Goal: Task Accomplishment & Management: Manage account settings

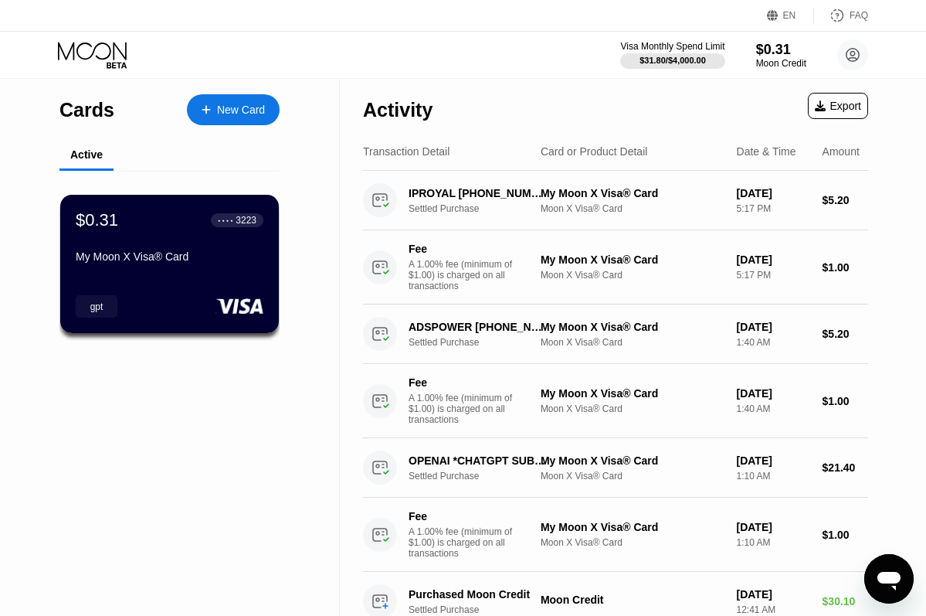
click at [171, 279] on div "$0.31 ● ● ● ● 3223 My Moon X Visa® Card gpt" at bounding box center [169, 264] width 221 height 140
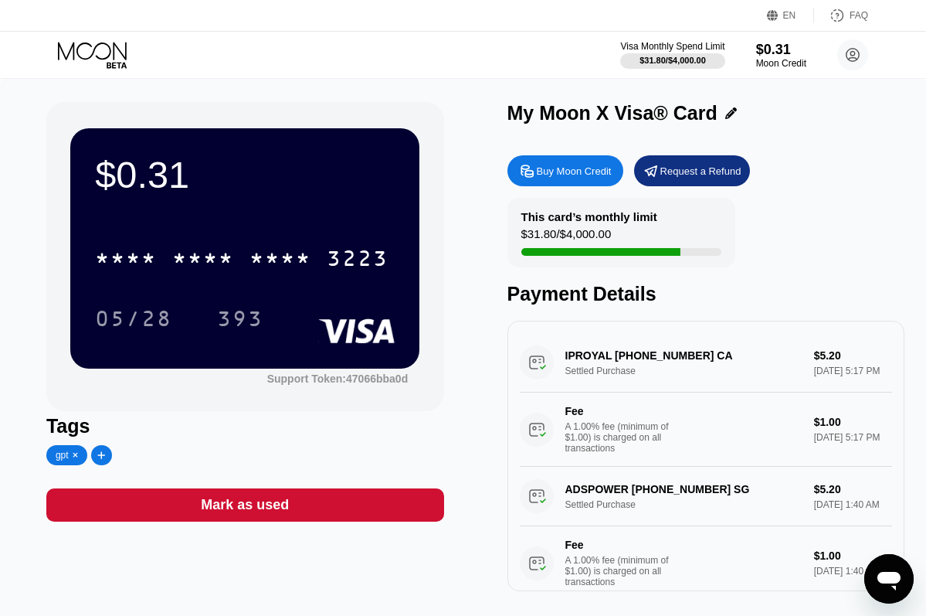
click at [101, 455] on icon at bounding box center [101, 454] width 8 height 9
click at [147, 453] on input "text" at bounding box center [159, 454] width 118 height 11
click at [119, 459] on input "adsPower" at bounding box center [159, 454] width 118 height 11
click at [110, 454] on input "ads Power" at bounding box center [159, 454] width 118 height 11
click at [181, 455] on input "Ads Power" at bounding box center [159, 454] width 118 height 11
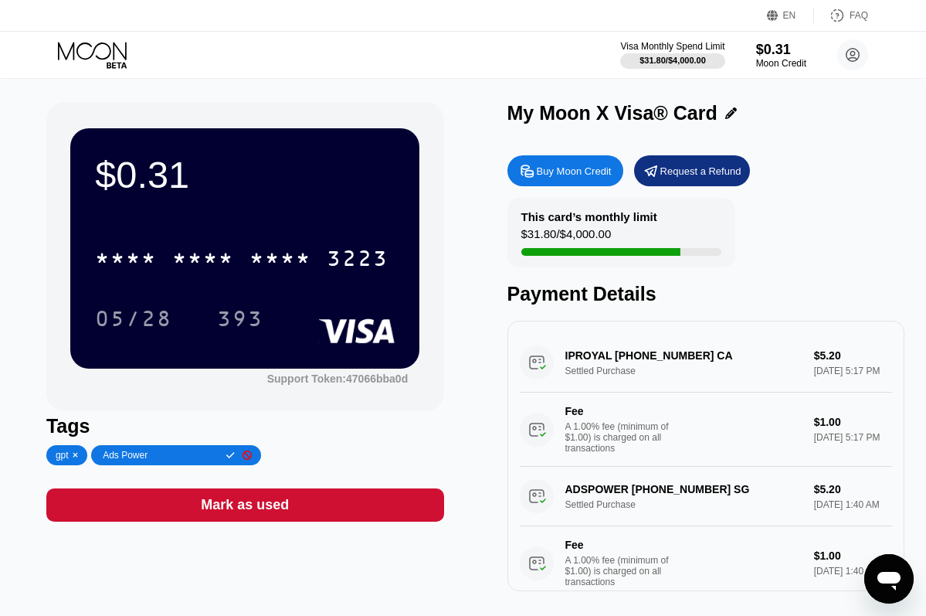
type input "Ads Power"
click at [235, 455] on icon at bounding box center [230, 455] width 8 height 6
click at [181, 452] on icon at bounding box center [179, 454] width 8 height 9
click at [229, 456] on input "text" at bounding box center [237, 454] width 118 height 11
type input "IP Royal"
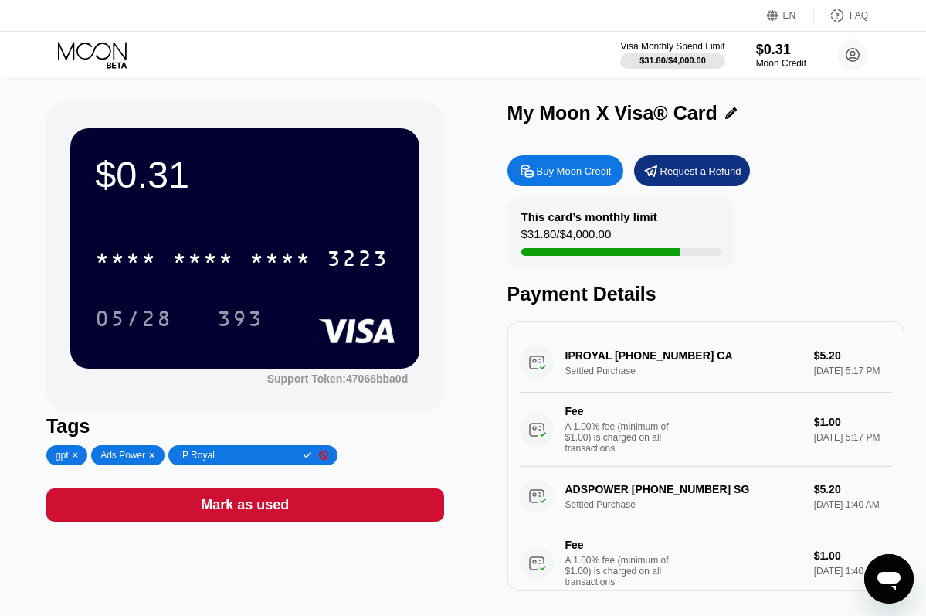
click at [308, 454] on icon at bounding box center [308, 454] width 8 height 9
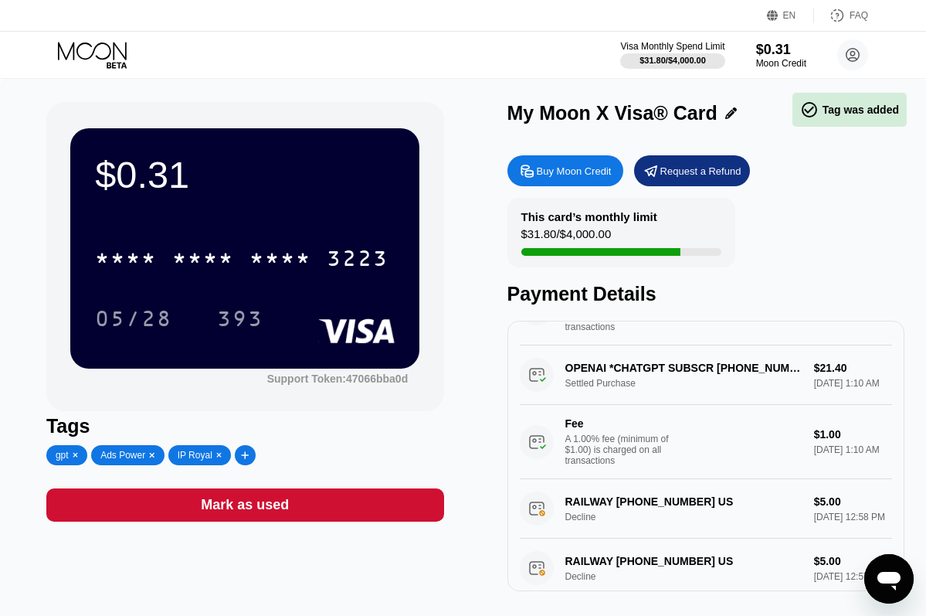
scroll to position [257, 0]
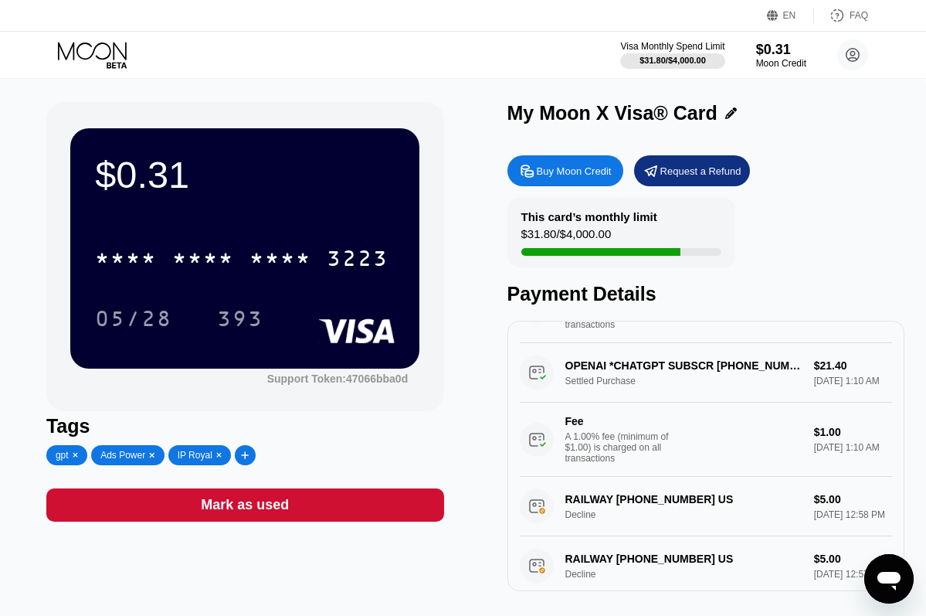
click at [249, 464] on div at bounding box center [245, 455] width 21 height 20
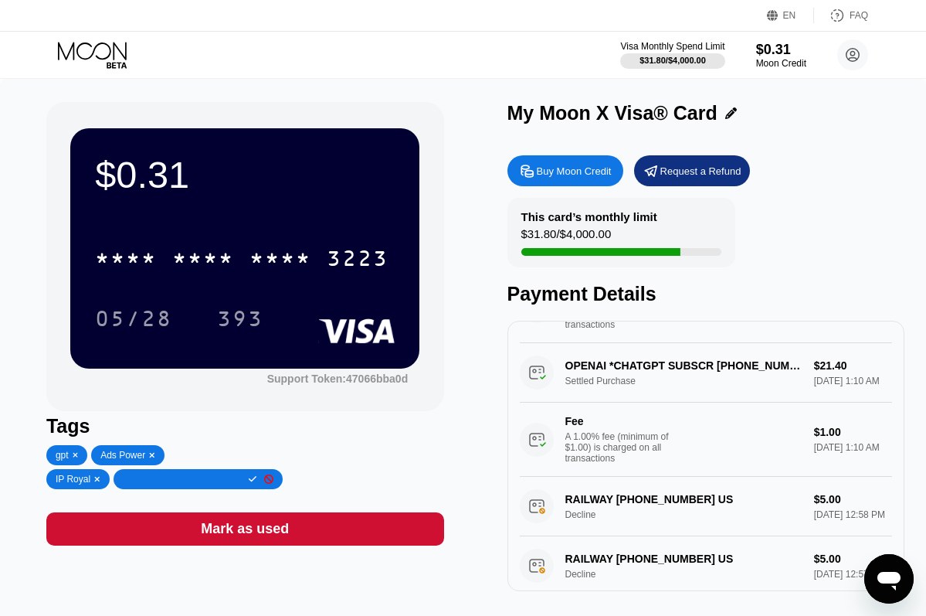
click at [229, 480] on input "text" at bounding box center [182, 478] width 118 height 11
type input "Northflank"
click at [255, 481] on icon at bounding box center [253, 479] width 8 height 6
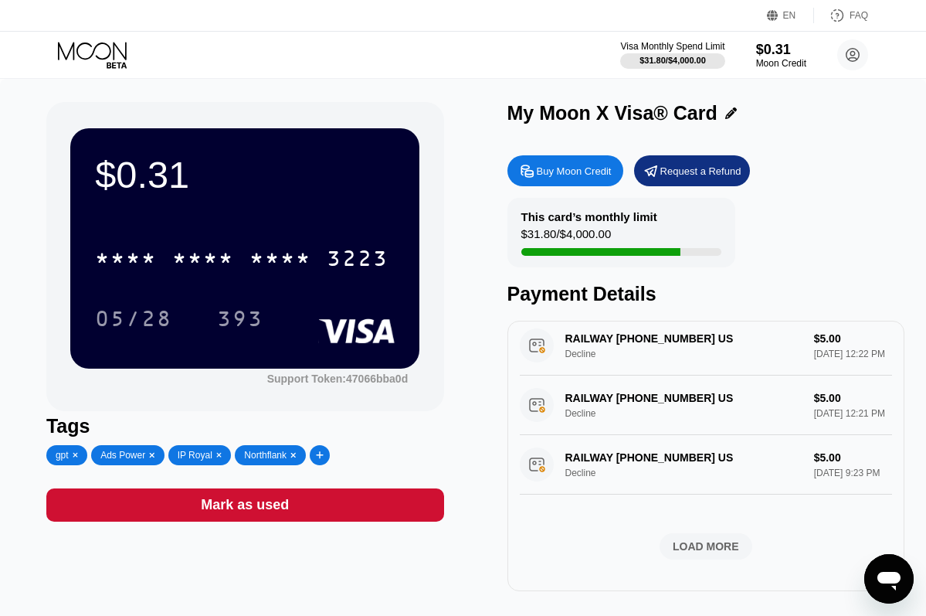
scroll to position [858, 0]
click at [704, 545] on div "LOAD MORE" at bounding box center [706, 546] width 66 height 14
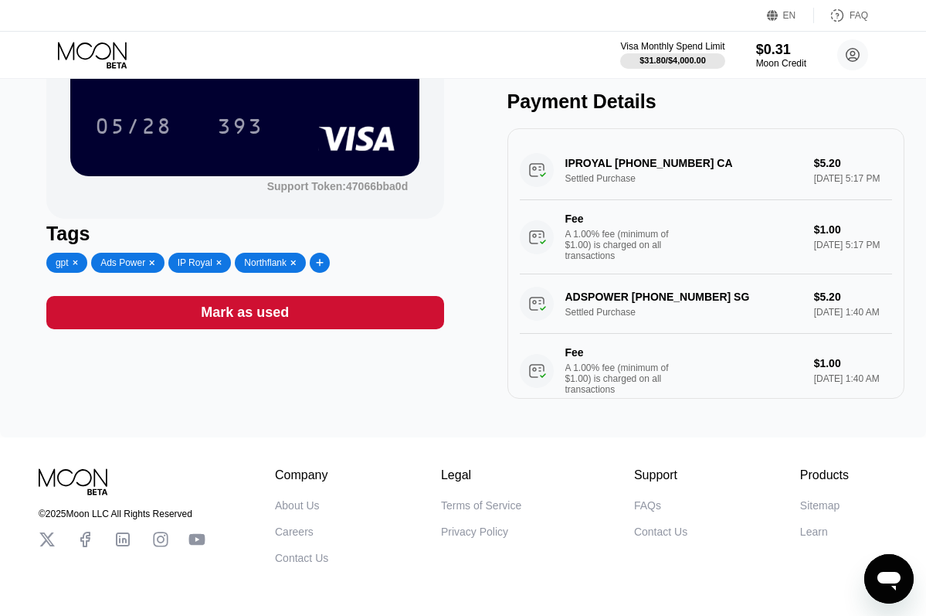
scroll to position [188, 0]
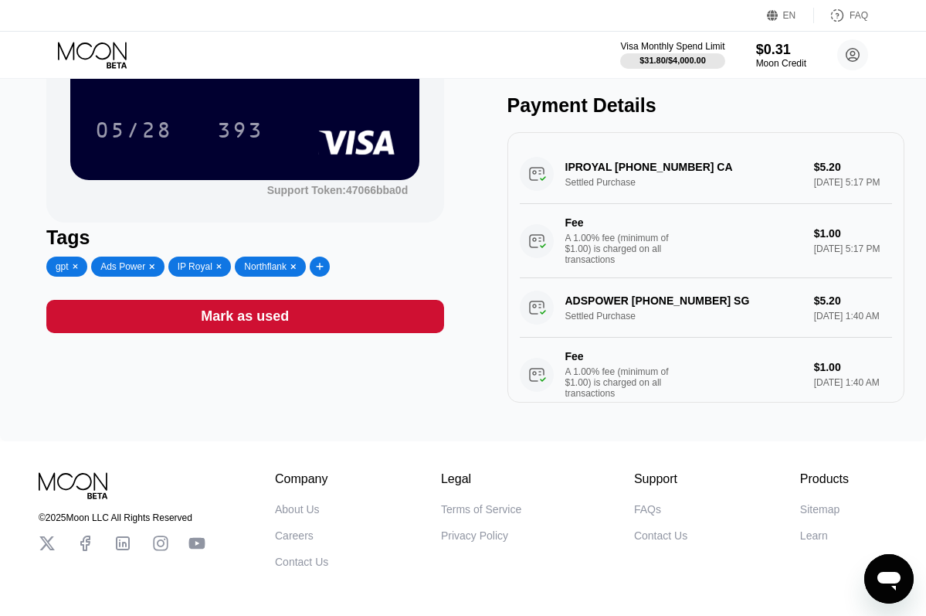
click at [393, 361] on div "$0.31 * * * * * * * * * * * * 3223 05/28 393 Support Token: 47066bba0d Tags gpt…" at bounding box center [245, 158] width 398 height 489
click at [331, 265] on div at bounding box center [320, 266] width 21 height 20
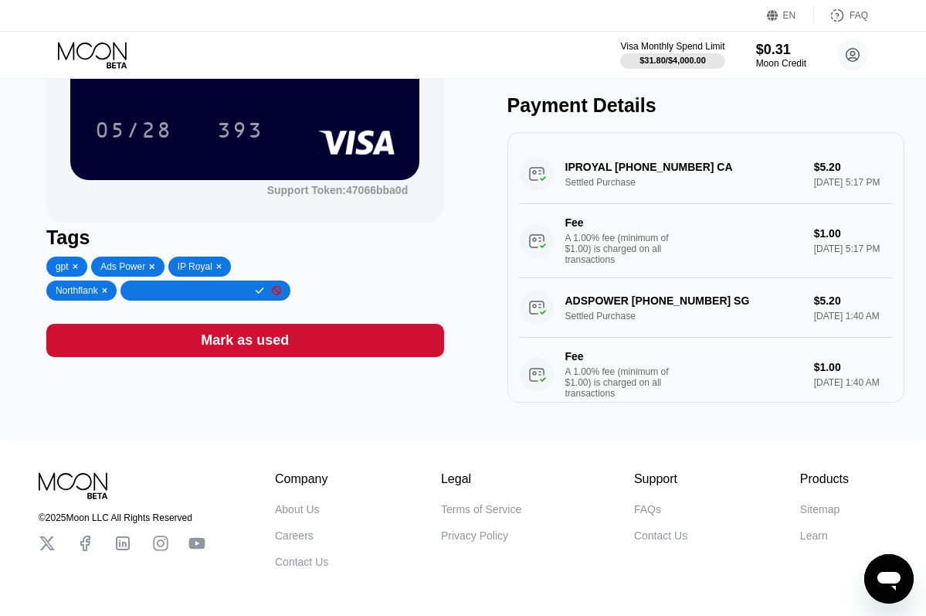
click at [248, 289] on input "text" at bounding box center [189, 290] width 118 height 11
type input "Duo Plus"
click at [196, 336] on div "Mark as used" at bounding box center [245, 340] width 398 height 33
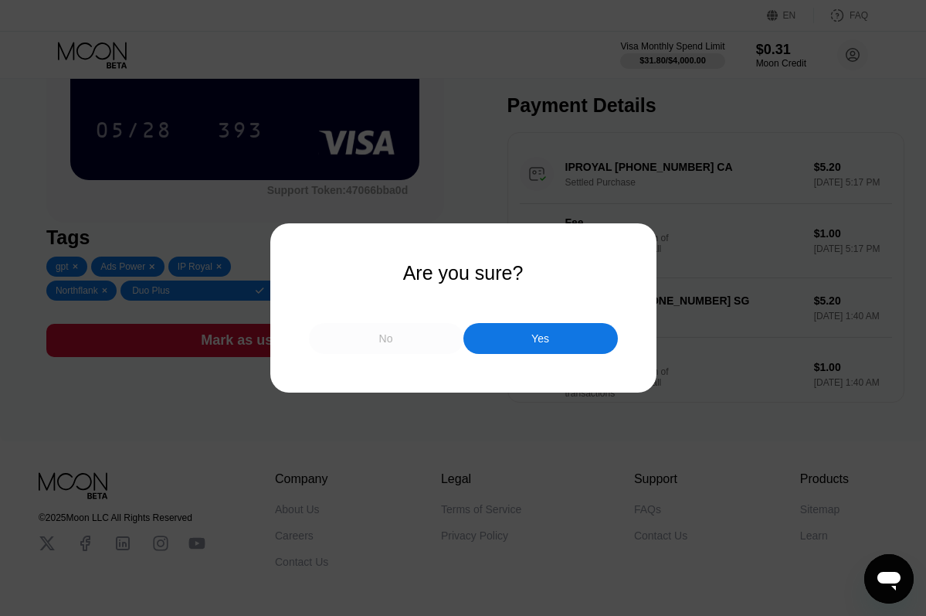
click at [372, 327] on div "No" at bounding box center [386, 338] width 154 height 31
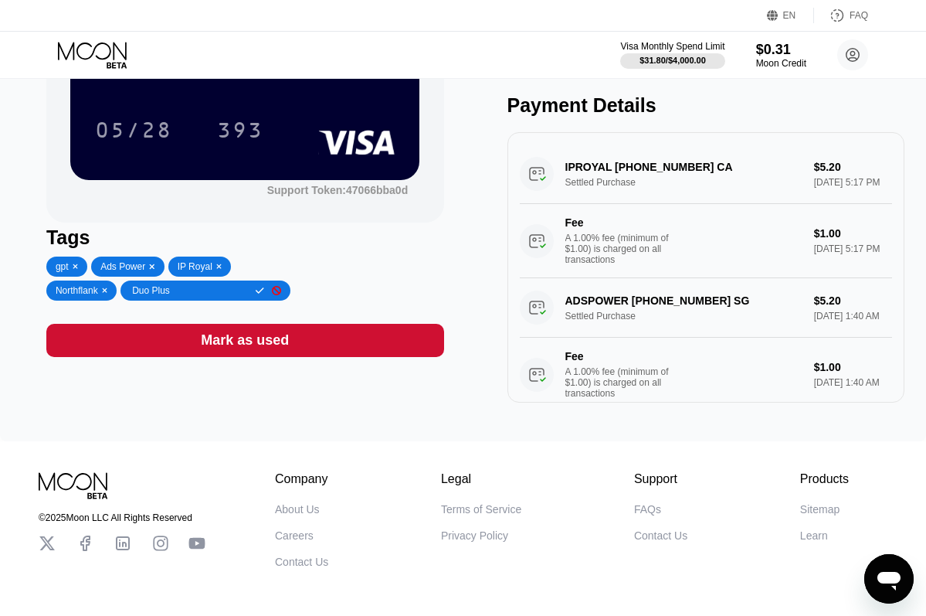
click at [264, 291] on icon at bounding box center [260, 290] width 8 height 6
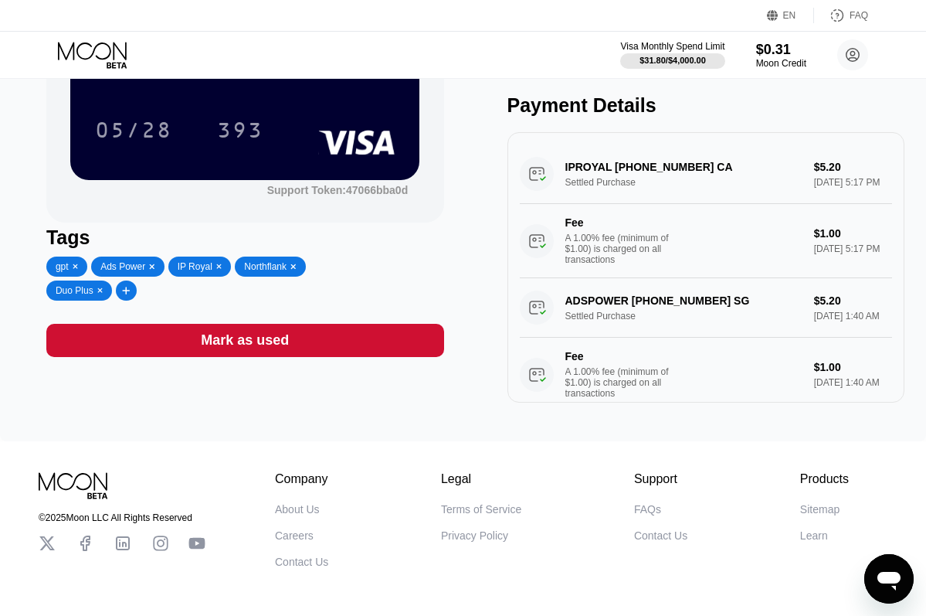
click at [65, 265] on div "gpt" at bounding box center [62, 266] width 13 height 11
click at [61, 270] on div "gpt" at bounding box center [62, 266] width 13 height 11
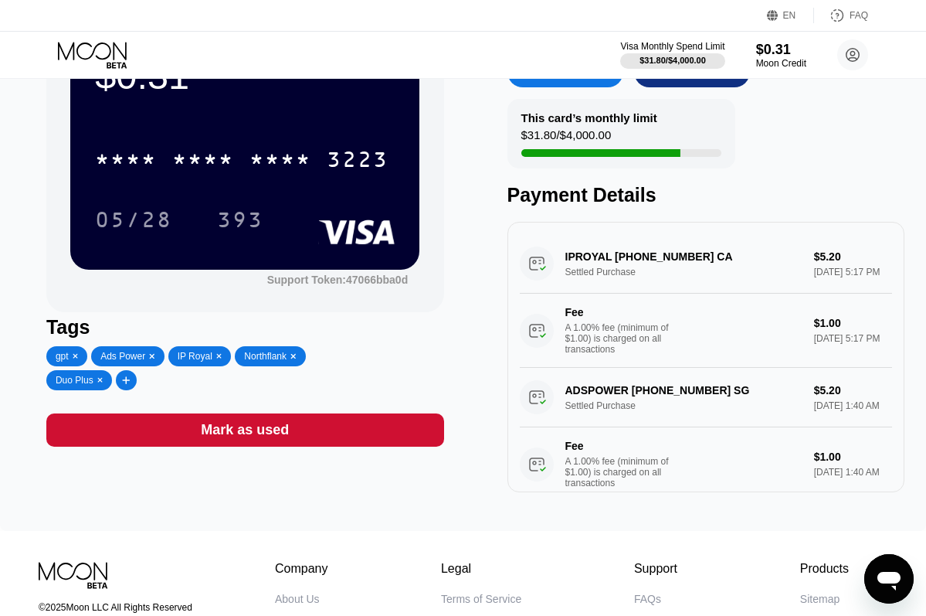
scroll to position [95, 0]
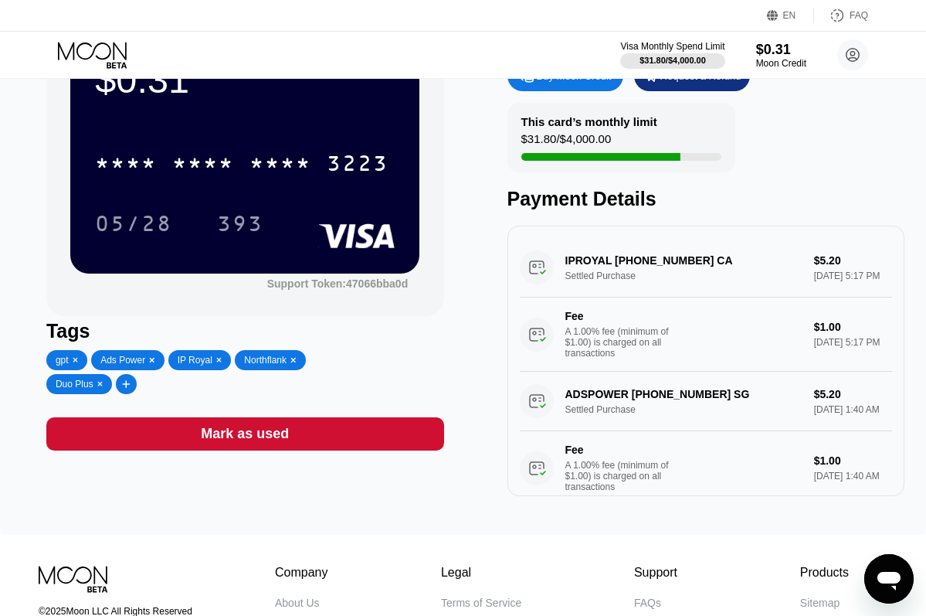
click at [70, 359] on div at bounding box center [74, 359] width 10 height 11
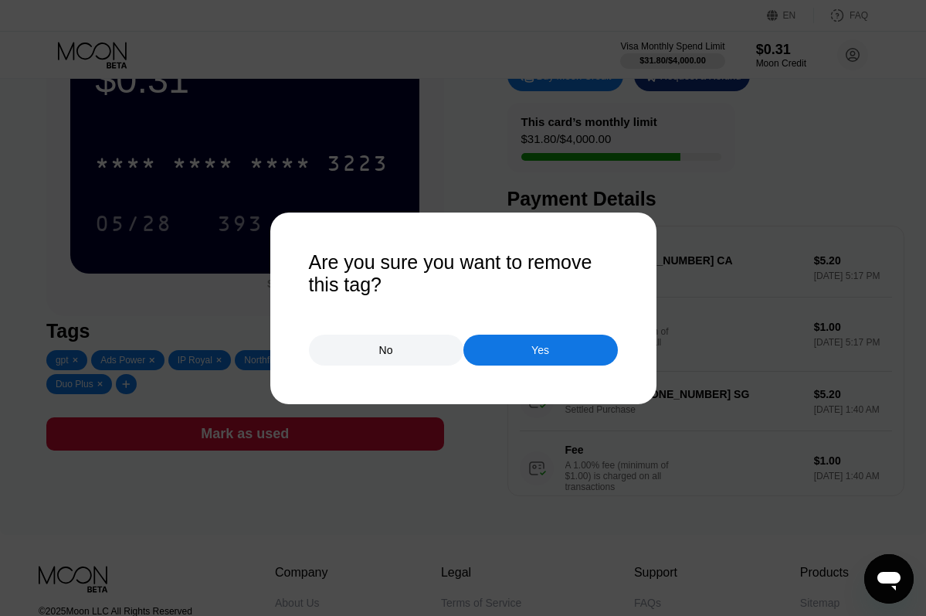
click at [388, 356] on div "No" at bounding box center [386, 350] width 14 height 14
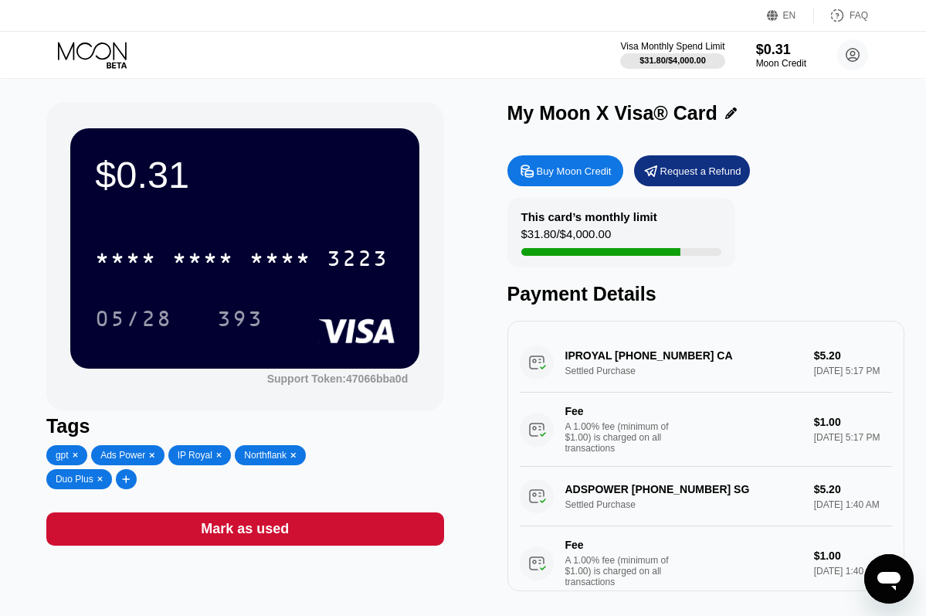
scroll to position [0, 0]
